Goal: Information Seeking & Learning: Learn about a topic

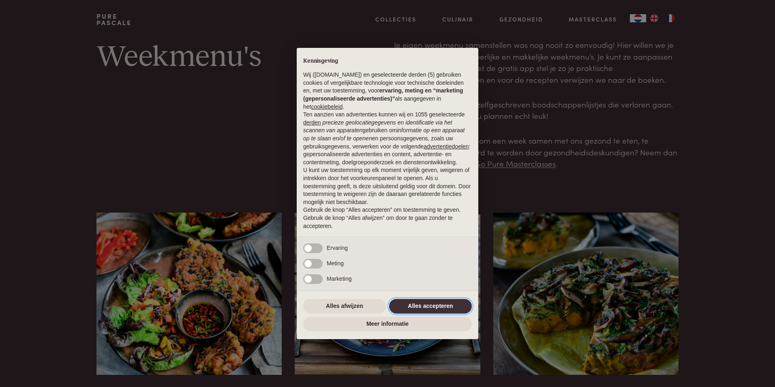
click at [435, 302] on button "Alles accepteren" at bounding box center [430, 306] width 83 height 15
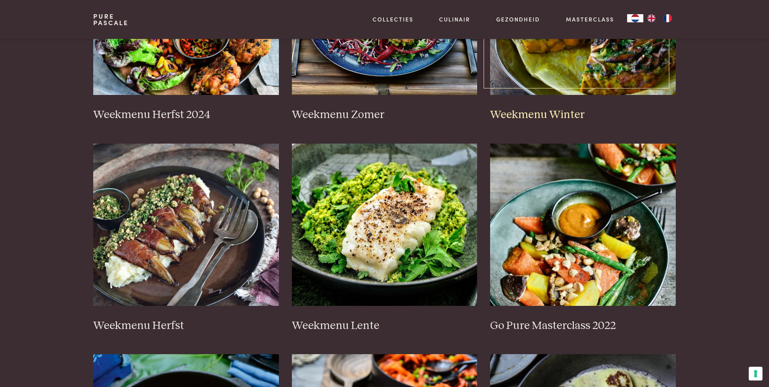
scroll to position [284, 0]
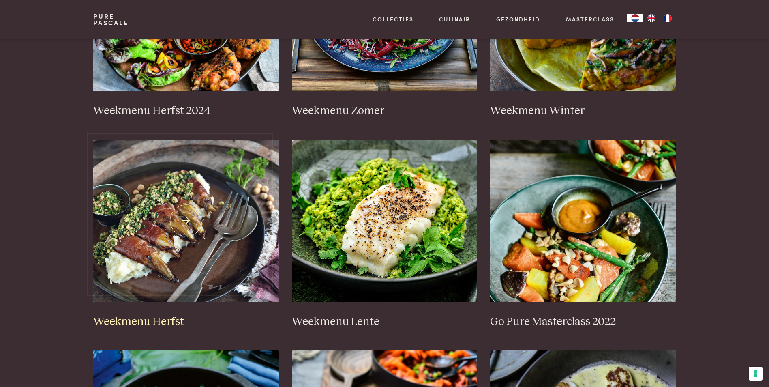
click at [164, 259] on img at bounding box center [186, 220] width 186 height 162
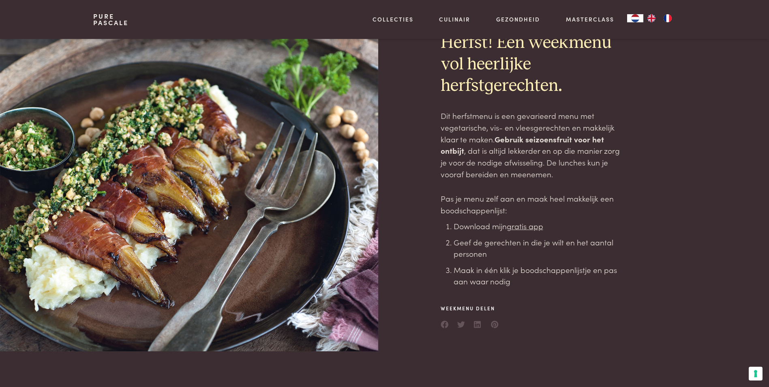
scroll to position [41, 0]
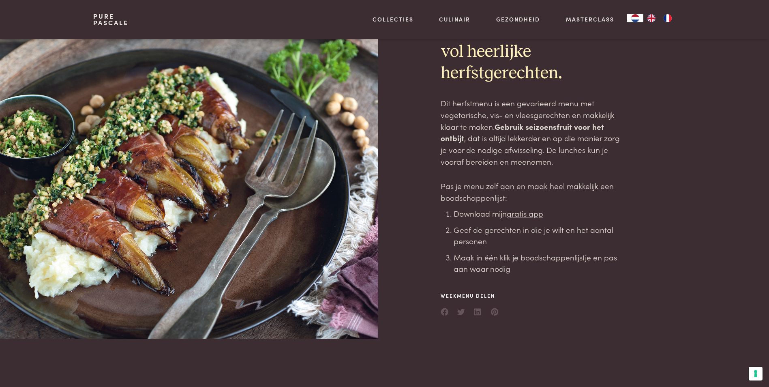
click at [534, 214] on u "gratis app" at bounding box center [525, 213] width 36 height 11
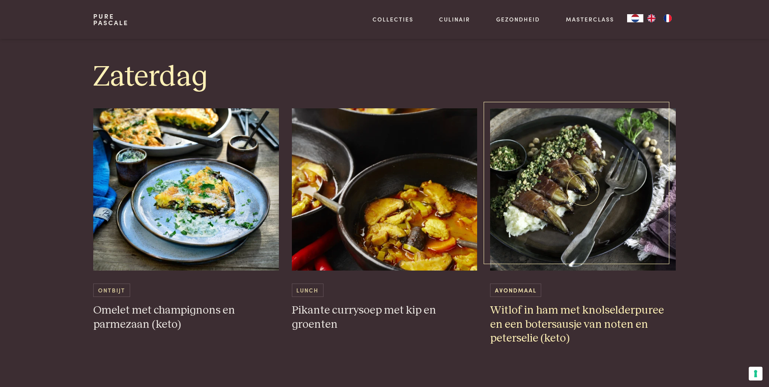
scroll to position [2027, 0]
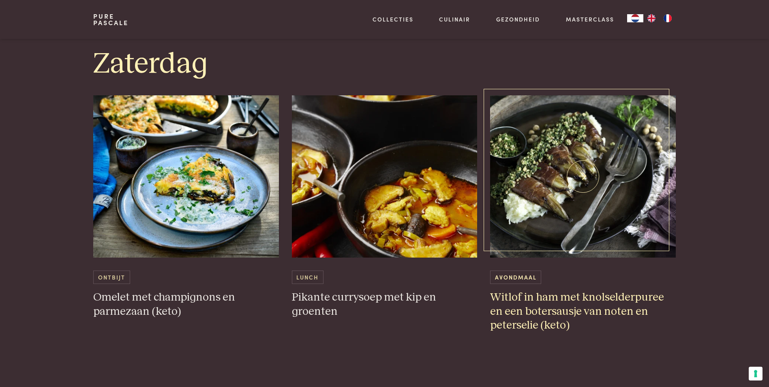
click at [589, 298] on h3 "Witlof in ham met knolselderpuree en een botersausje van noten en peterselie (k…" at bounding box center [583, 311] width 186 height 42
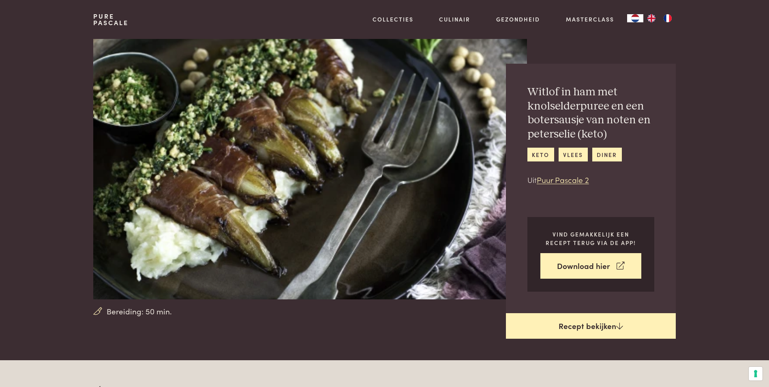
click at [600, 326] on link "Recept bekijken" at bounding box center [591, 326] width 170 height 26
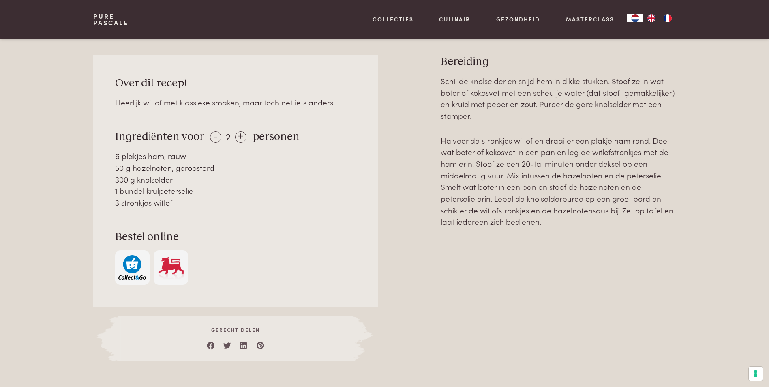
scroll to position [360, 0]
click at [238, 137] on div "+" at bounding box center [240, 136] width 11 height 11
click at [238, 138] on div "+" at bounding box center [240, 136] width 11 height 11
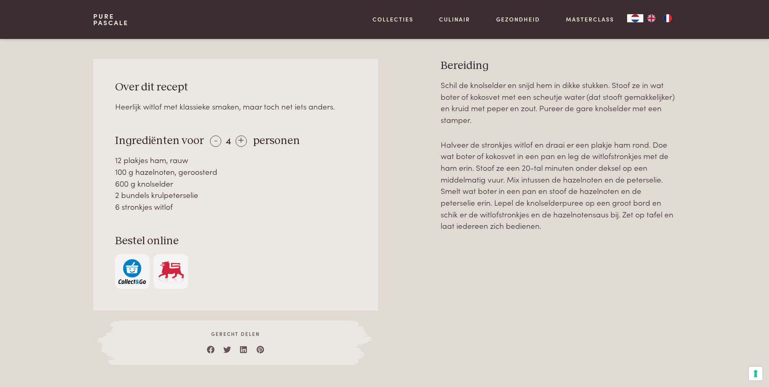
scroll to position [365, 0]
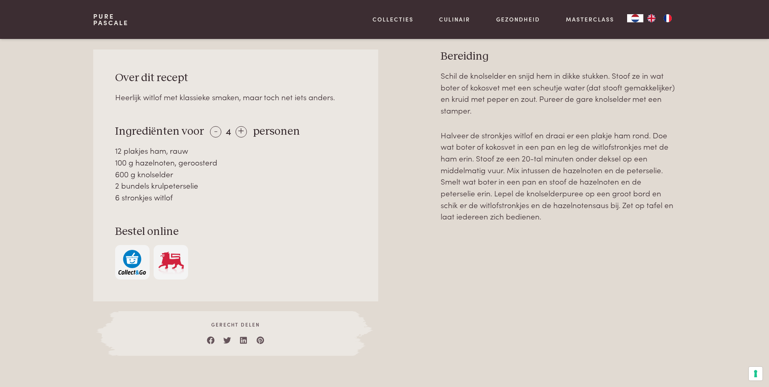
scroll to position [360, 0]
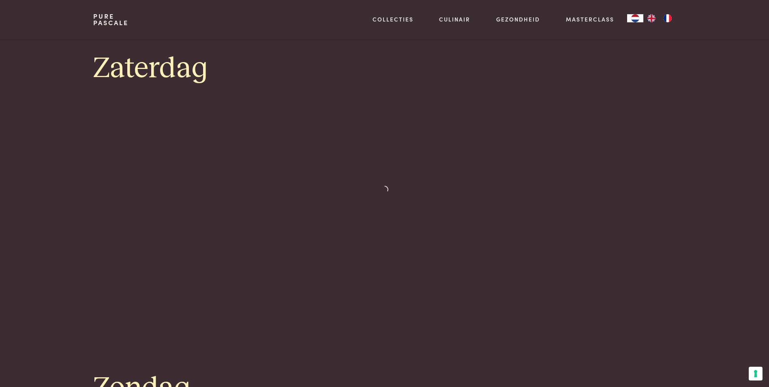
scroll to position [2037, 0]
